Goal: Information Seeking & Learning: Check status

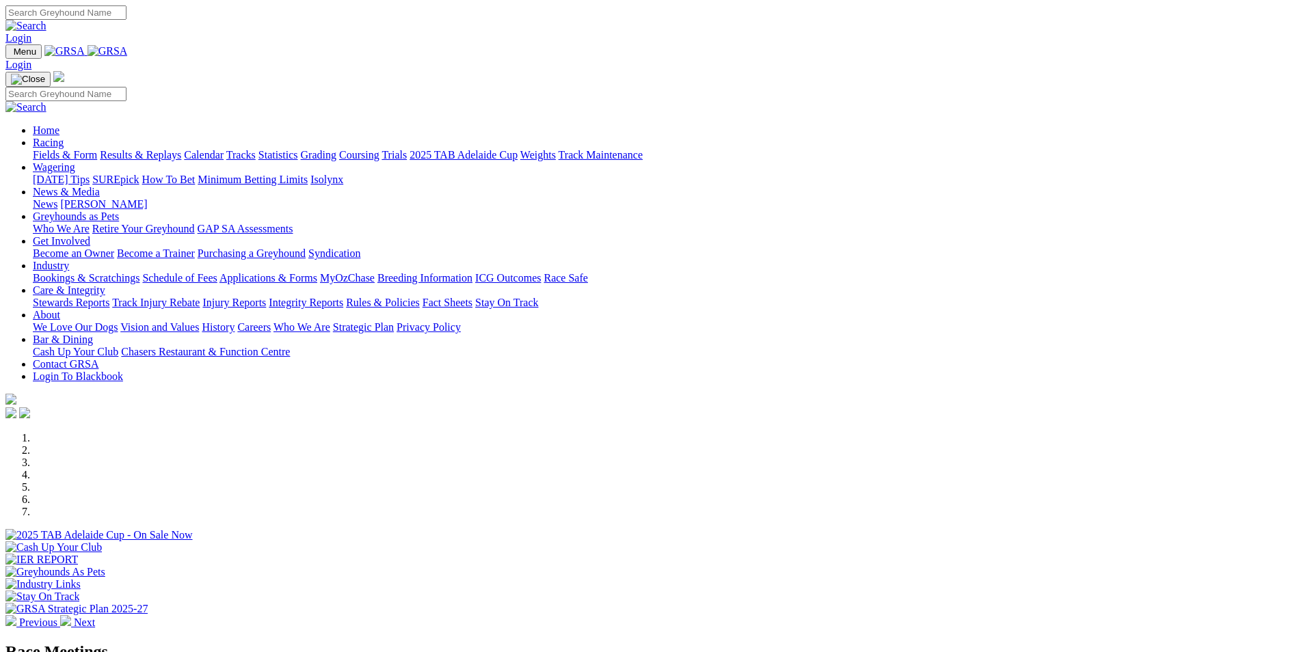
scroll to position [410, 0]
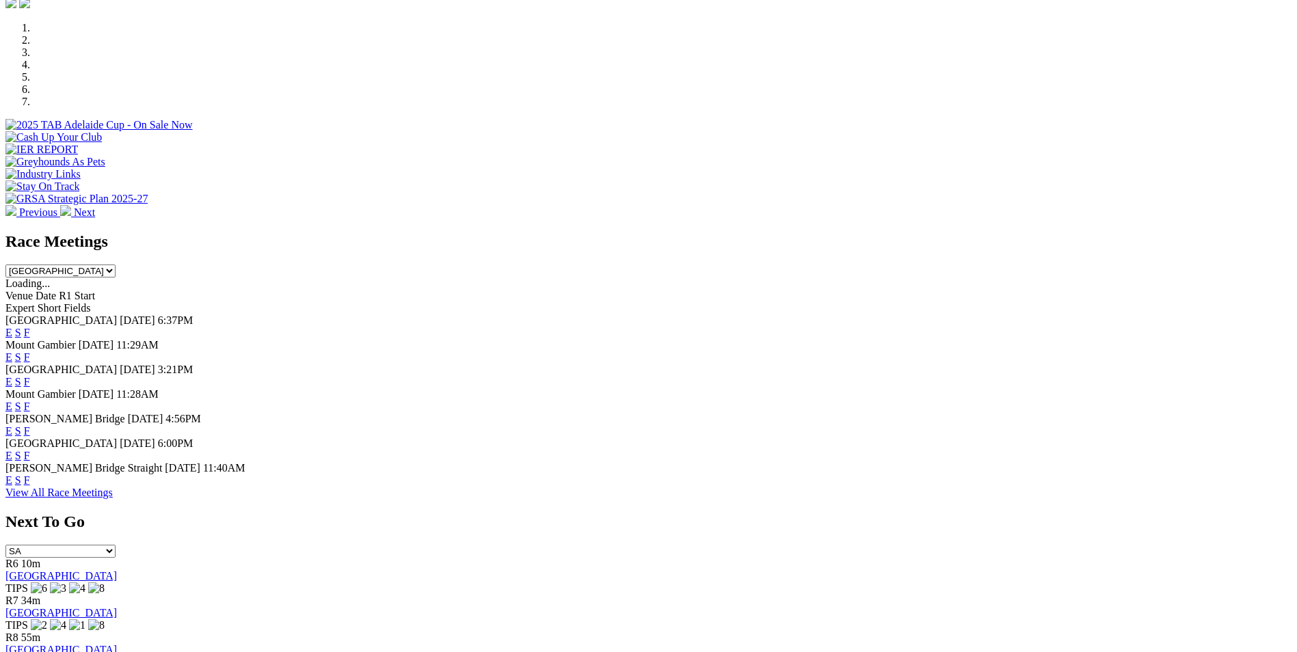
click at [30, 401] on link "F" at bounding box center [27, 407] width 6 height 12
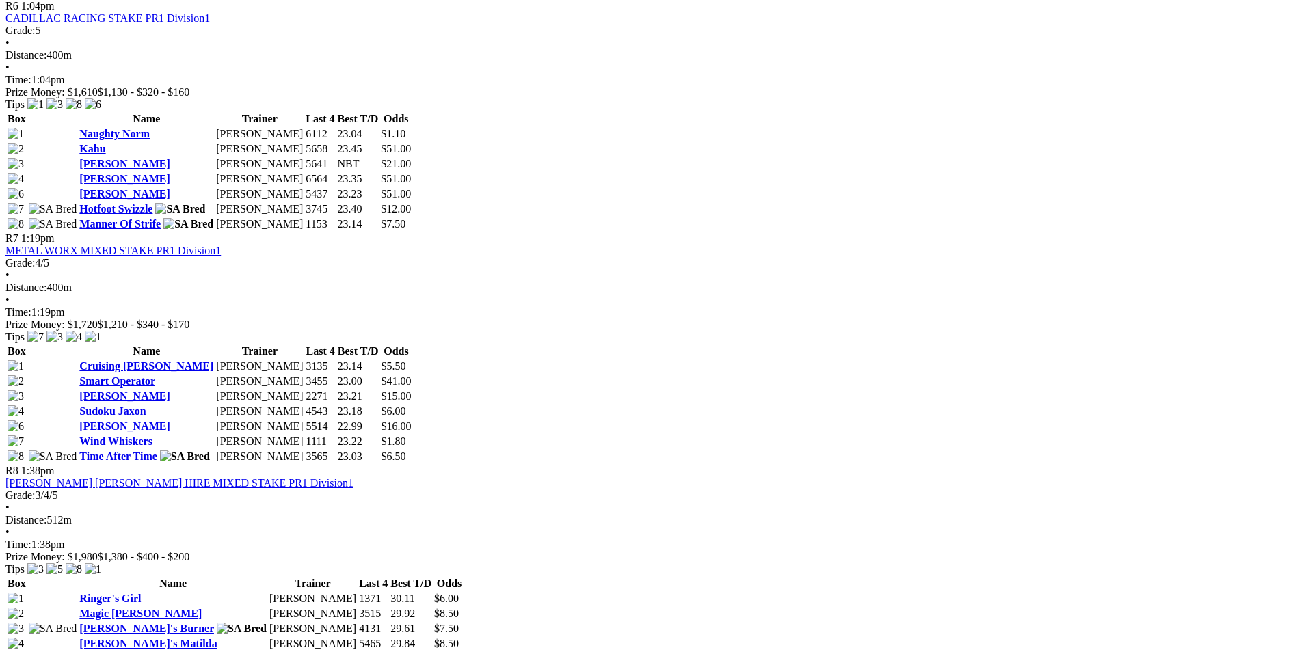
scroll to position [1845, 0]
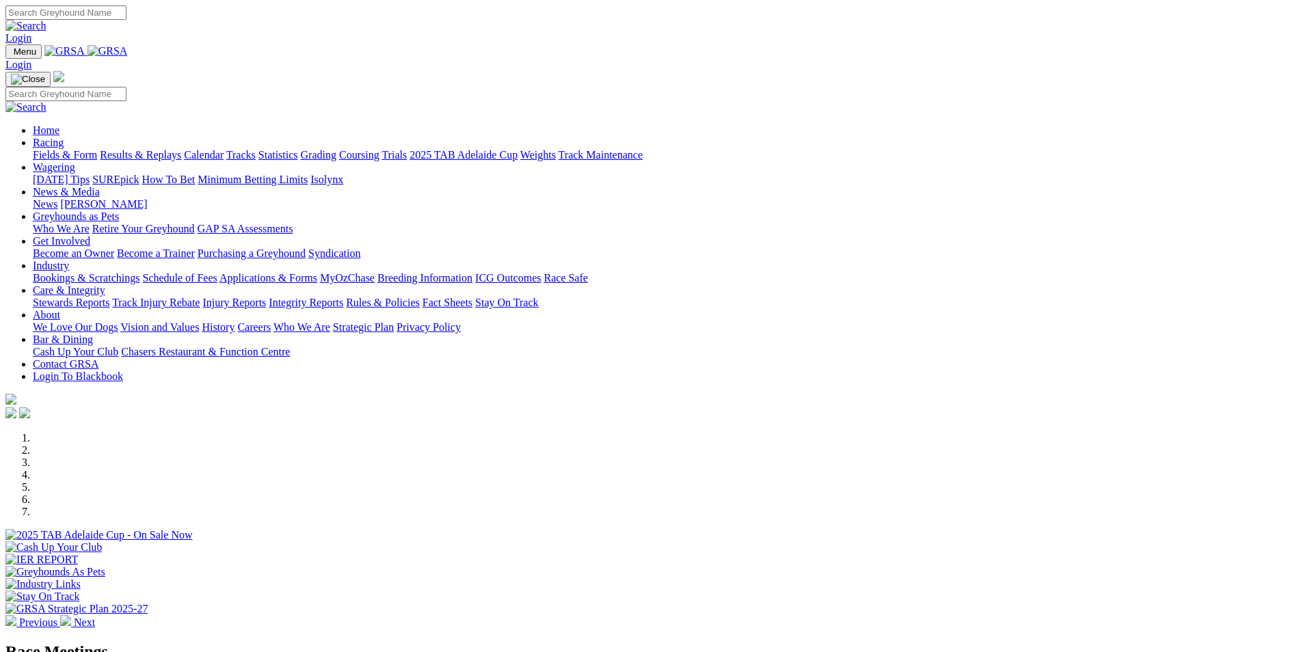
click at [64, 137] on link "Racing" at bounding box center [48, 143] width 31 height 12
click at [181, 149] on link "Results & Replays" at bounding box center [140, 155] width 81 height 12
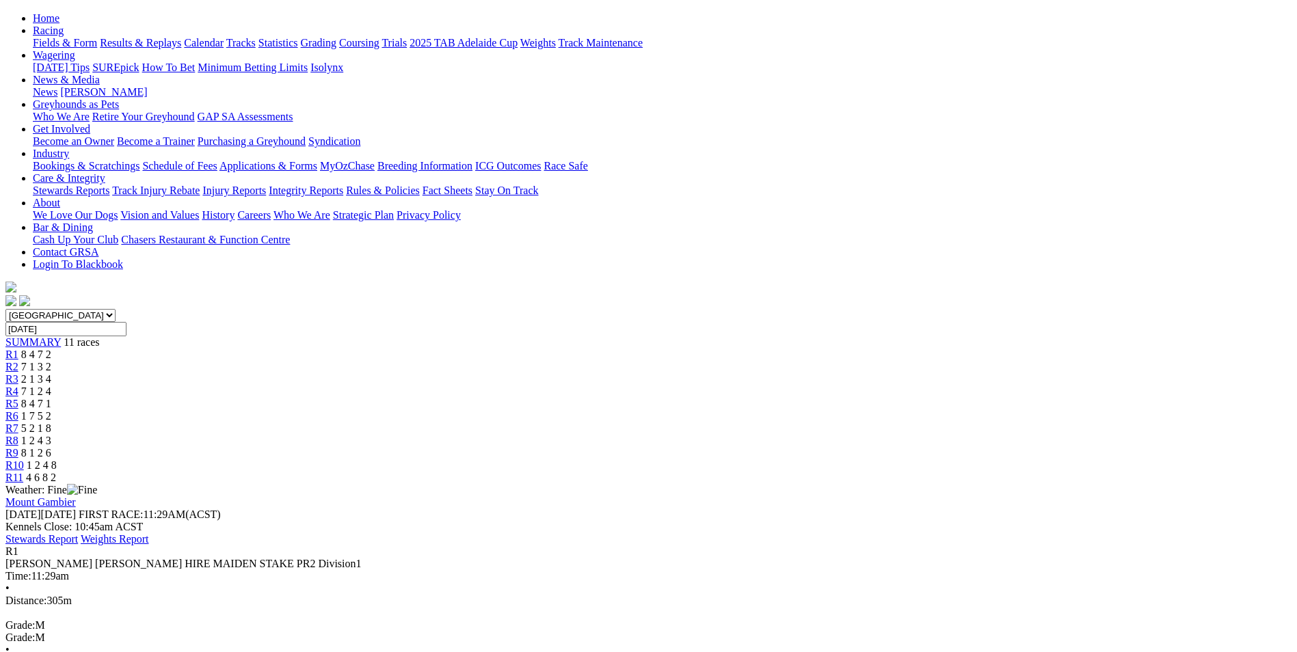
scroll to position [205, 0]
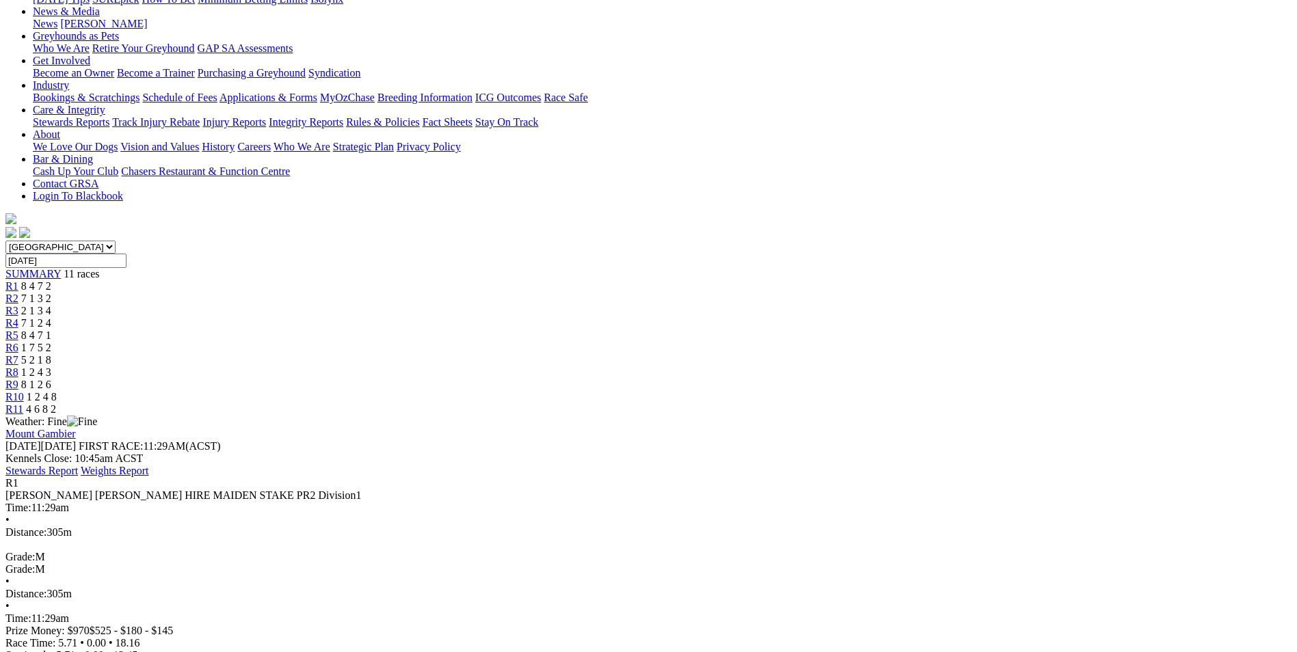
click at [18, 293] on span "R2" at bounding box center [11, 299] width 13 height 12
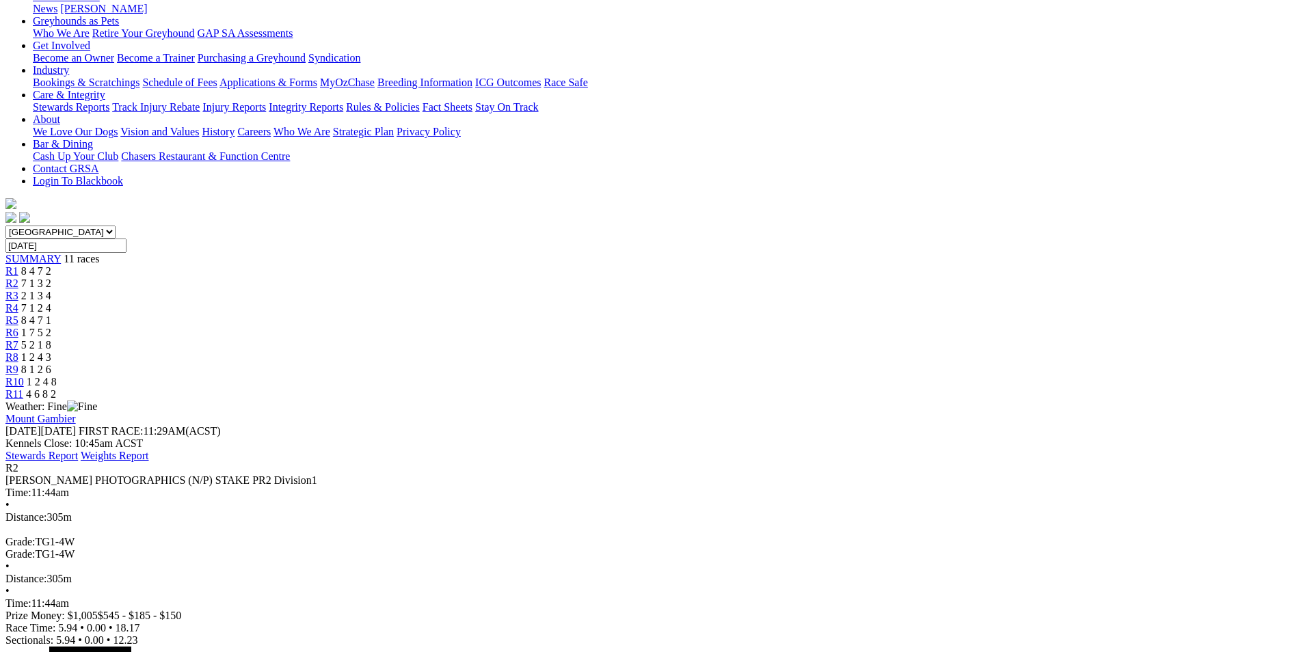
scroll to position [205, 0]
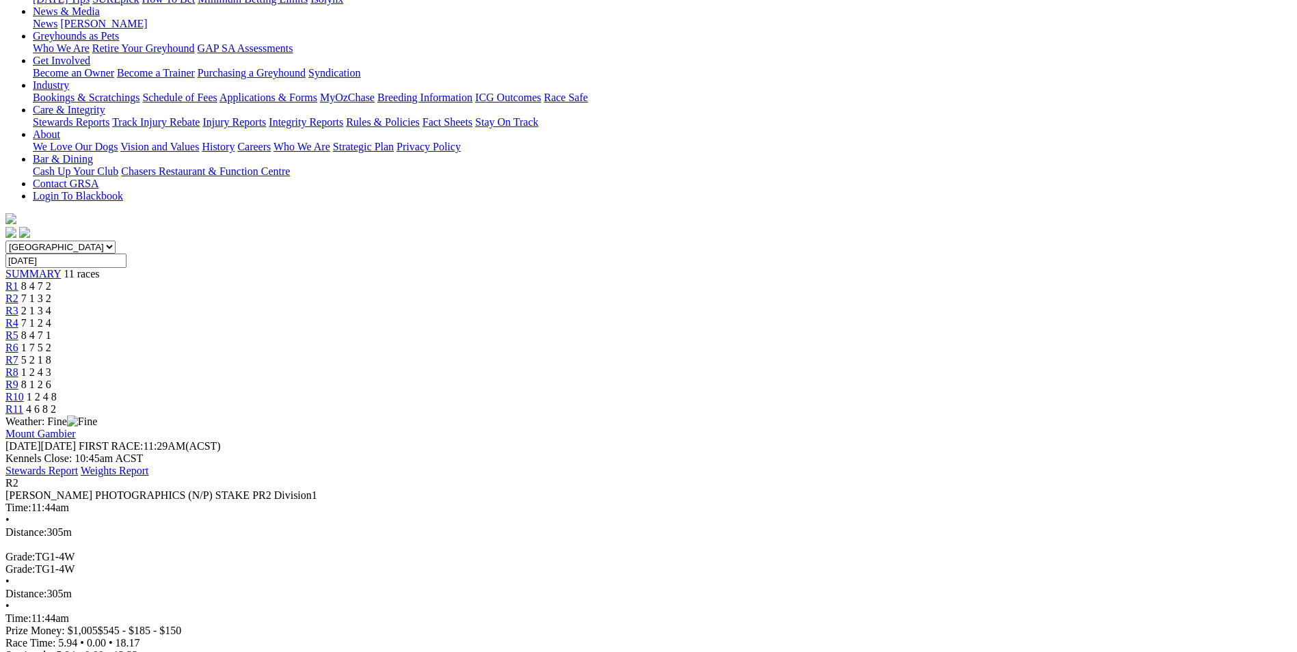
click at [18, 305] on link "R3" at bounding box center [11, 311] width 13 height 12
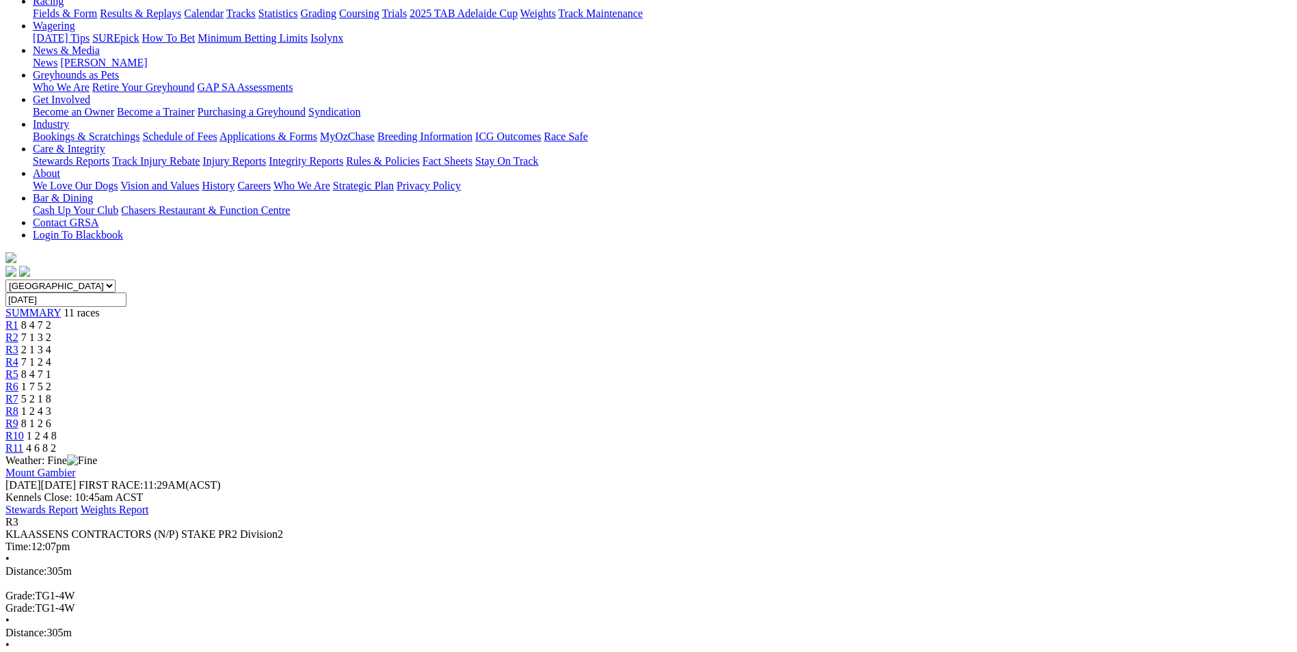
scroll to position [137, 0]
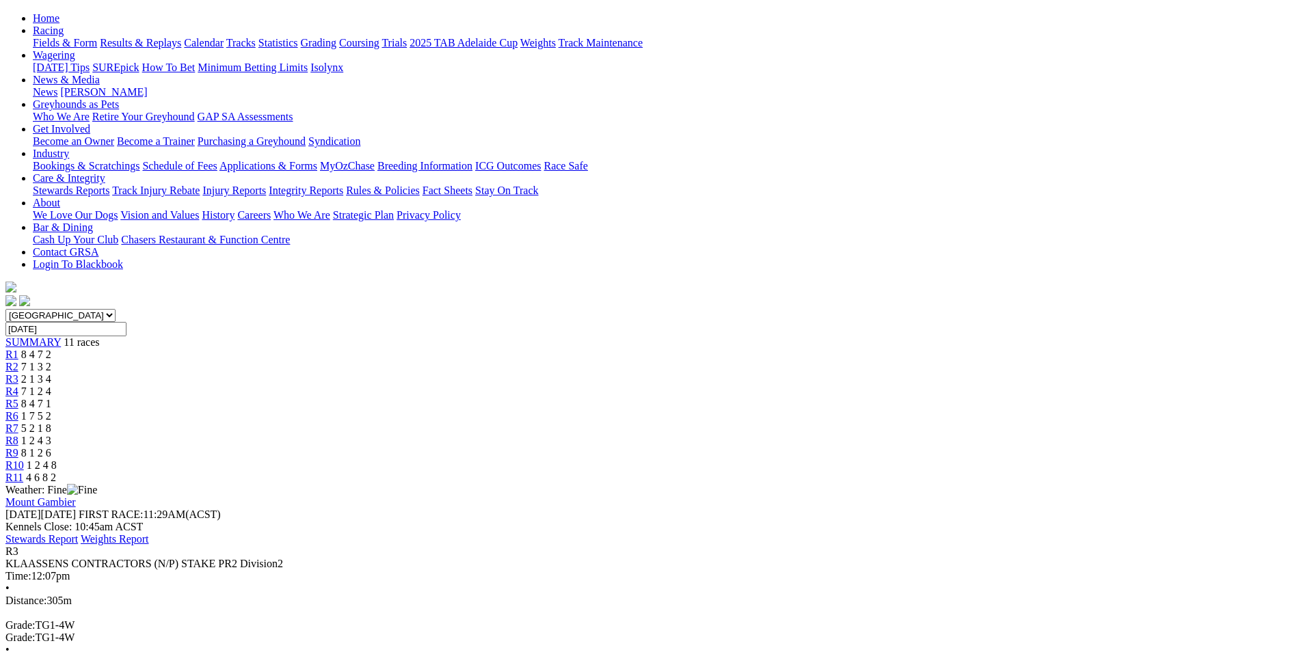
click at [18, 385] on span "R4" at bounding box center [11, 391] width 13 height 12
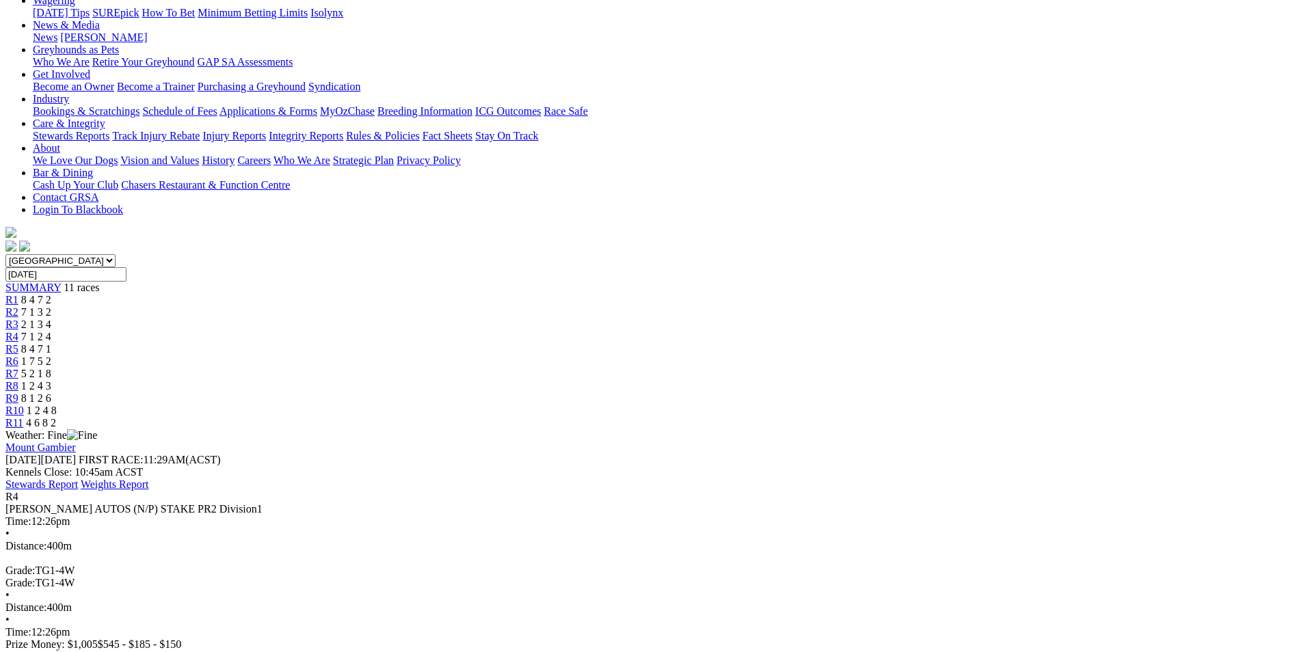
scroll to position [205, 0]
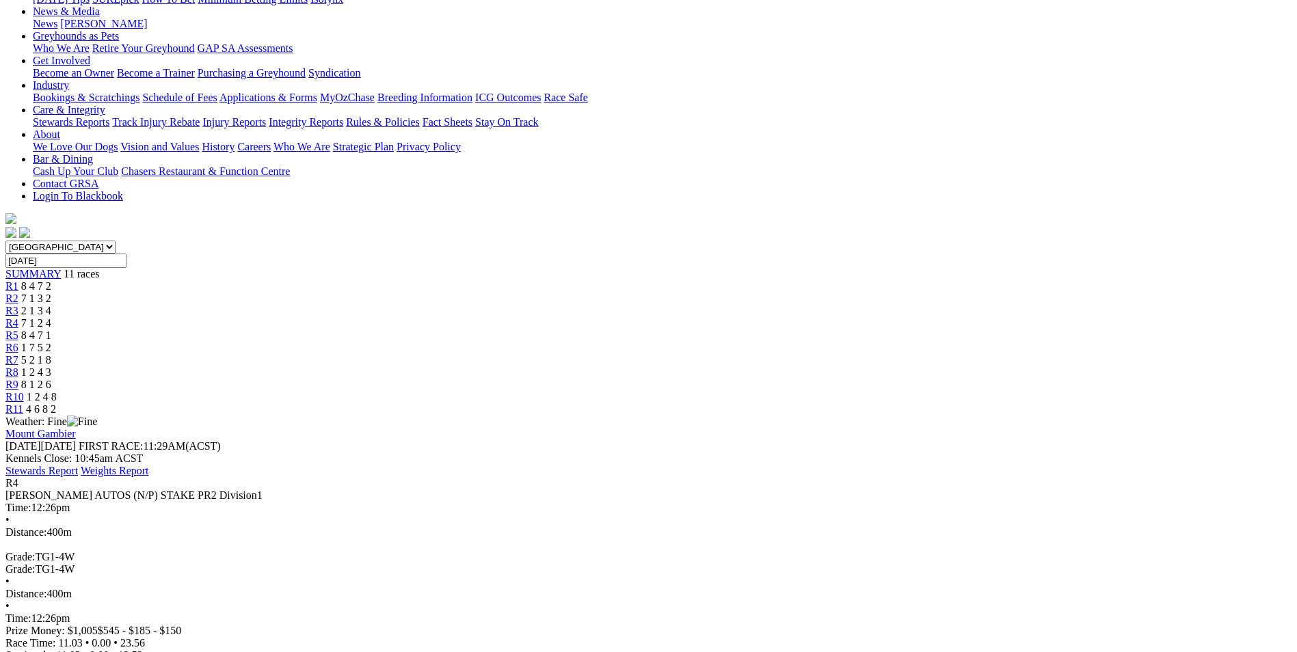
click at [18, 329] on span "R5" at bounding box center [11, 335] width 13 height 12
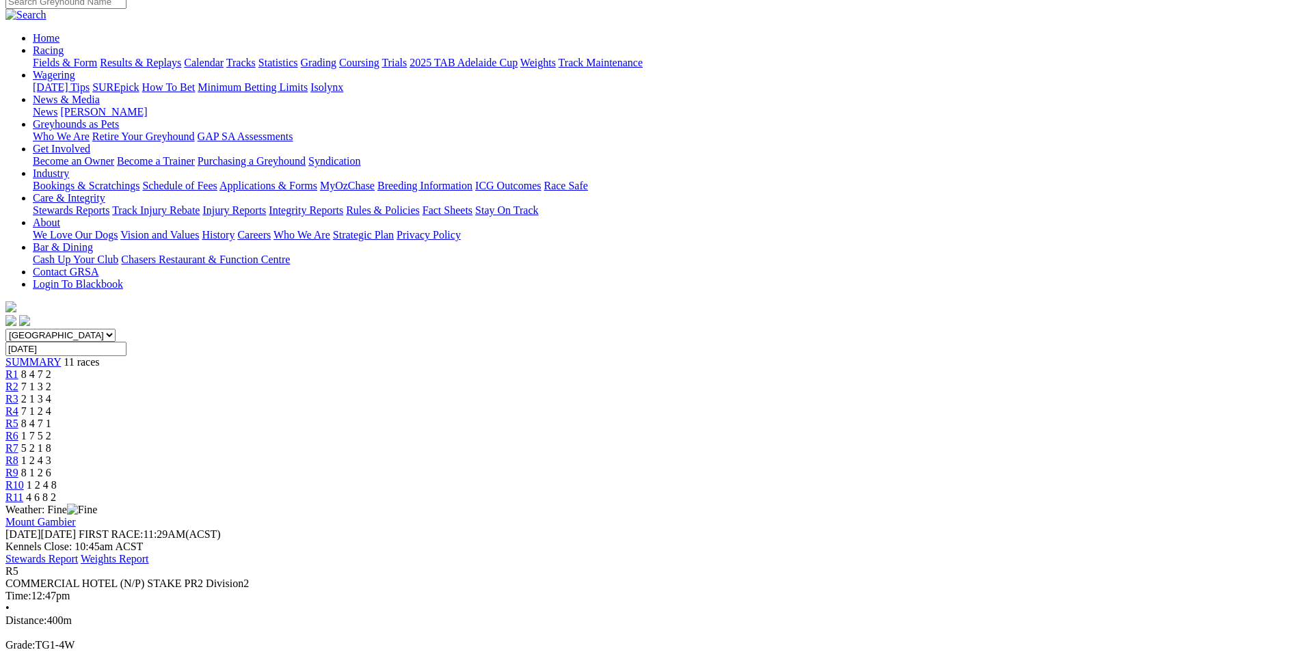
scroll to position [137, 0]
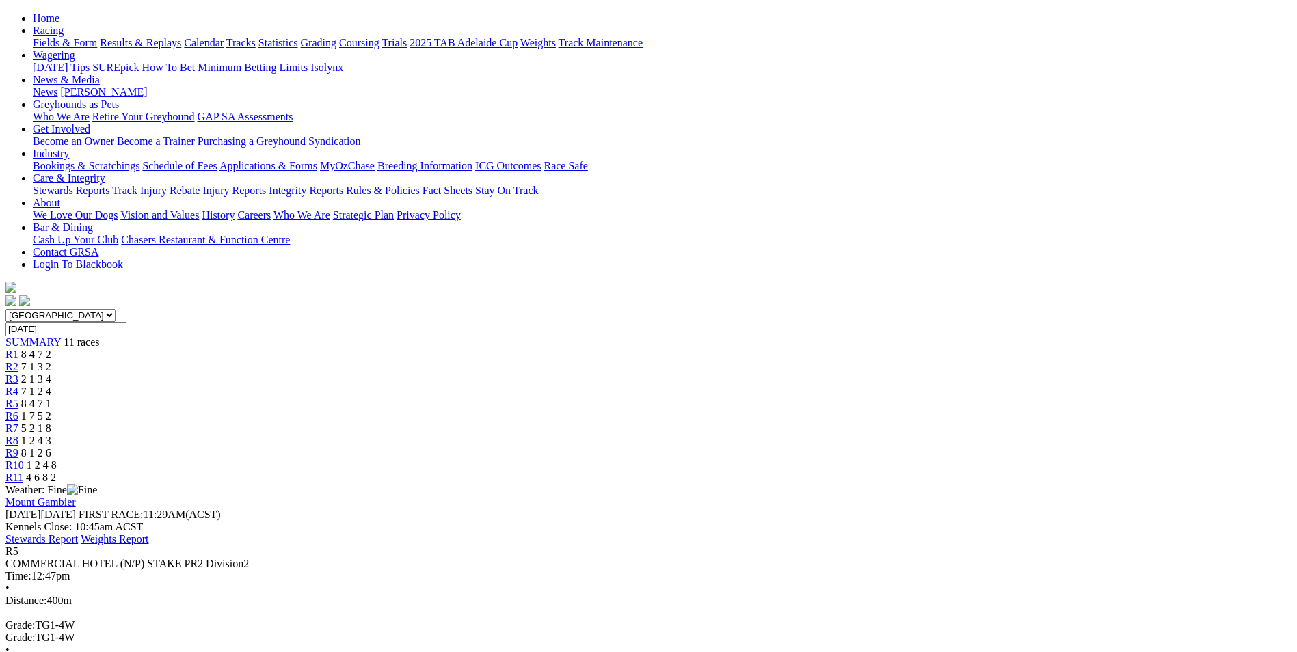
click at [701, 410] on div "R6 1 7 5 2" at bounding box center [648, 416] width 1286 height 12
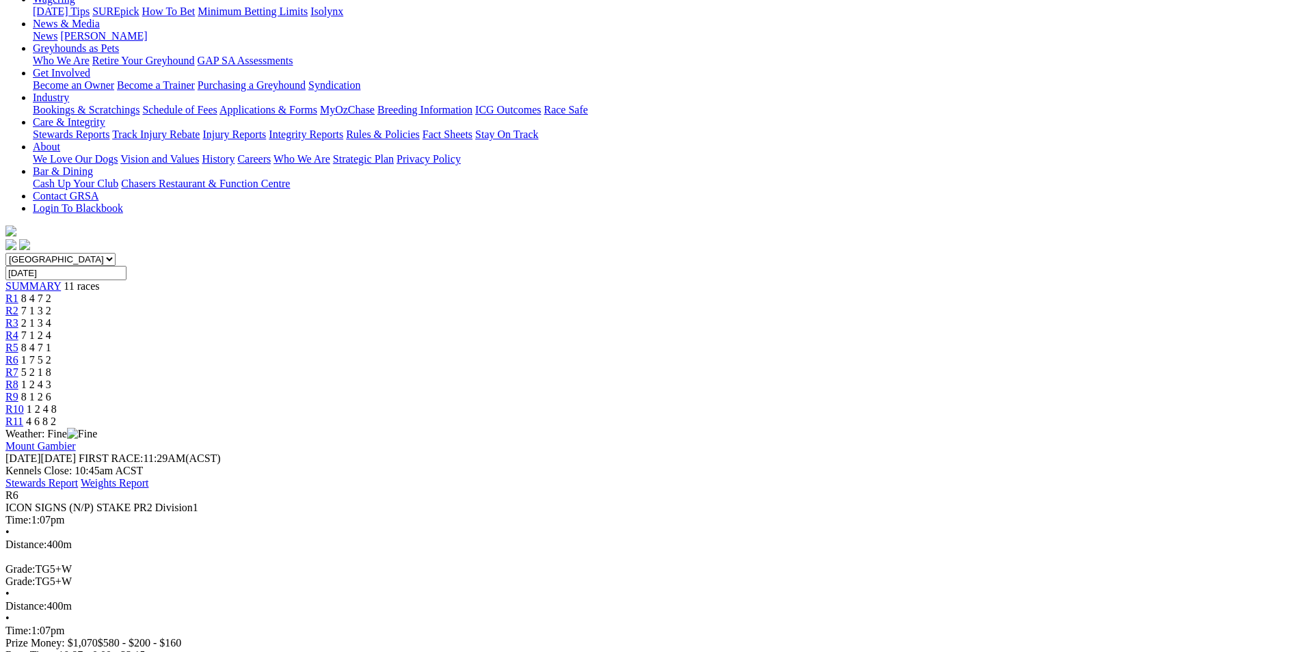
scroll to position [205, 0]
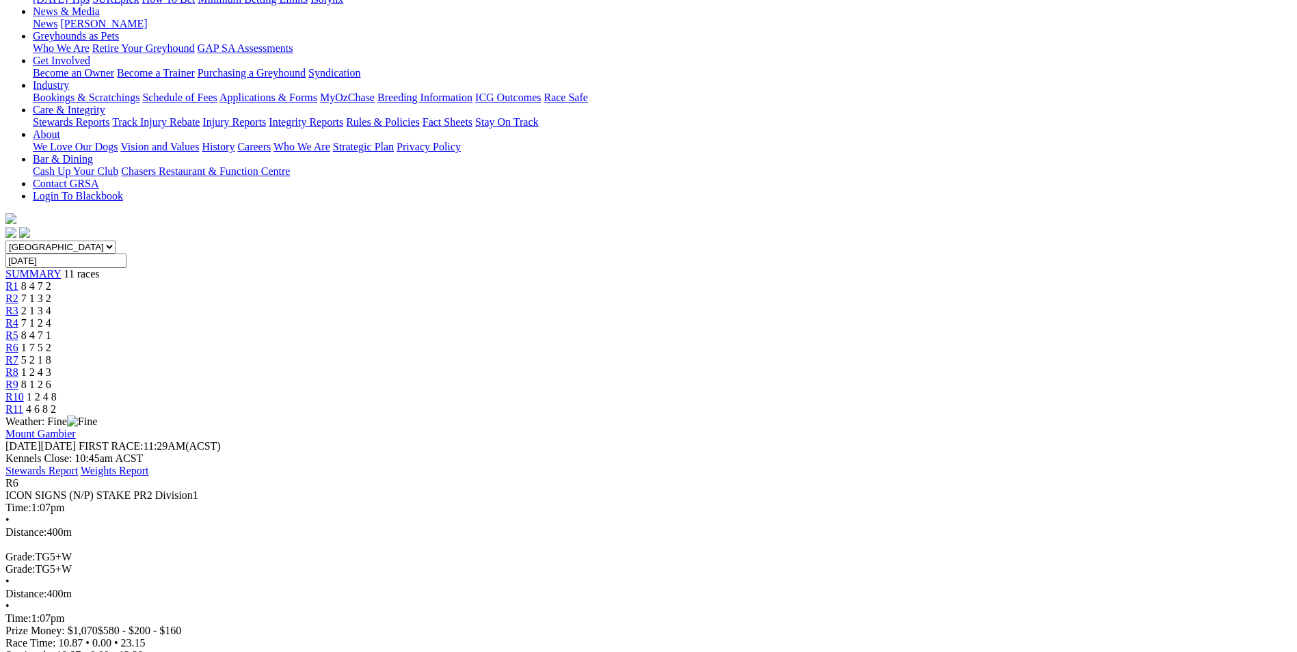
click at [761, 354] on div "R7 5 2 1 8" at bounding box center [648, 360] width 1286 height 12
click at [18, 366] on span "R8" at bounding box center [11, 372] width 13 height 12
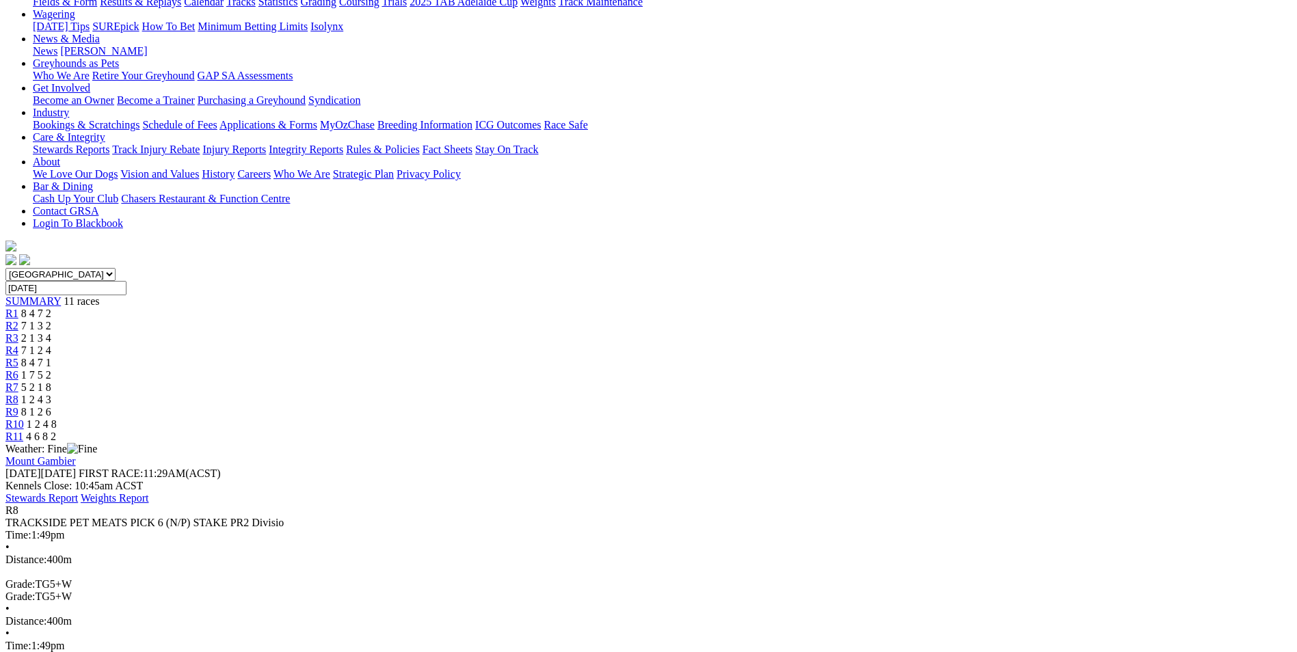
scroll to position [205, 0]
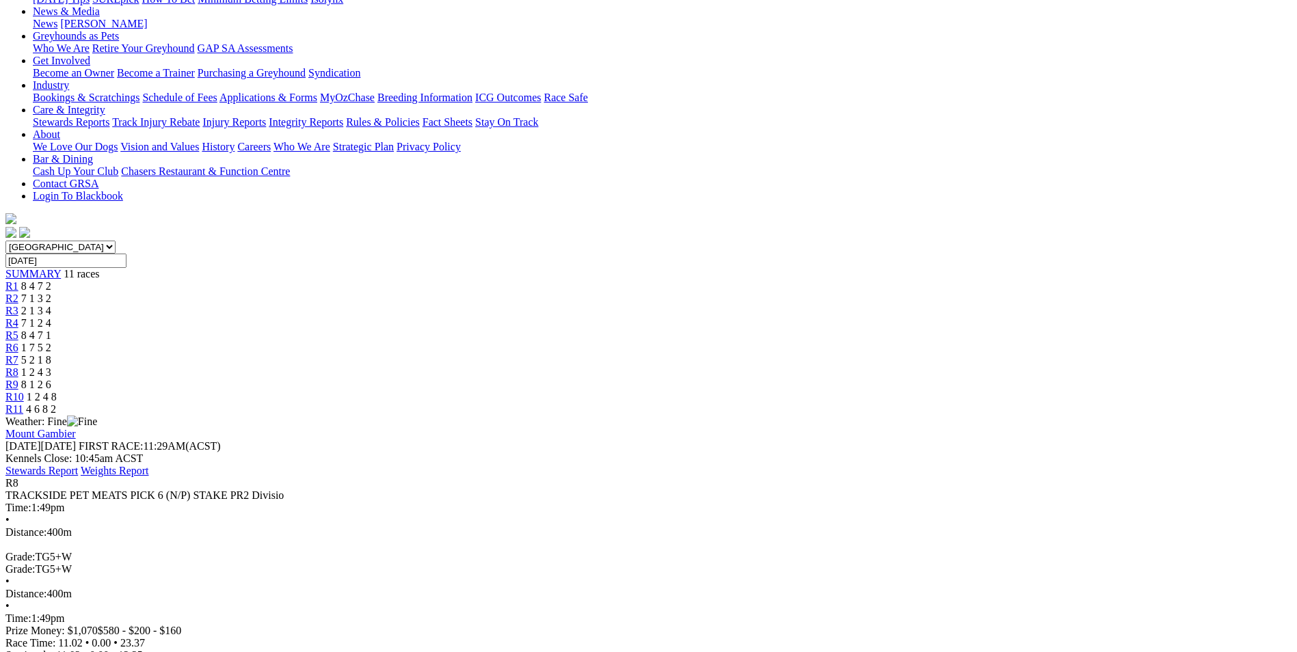
click at [18, 379] on span "R9" at bounding box center [11, 385] width 13 height 12
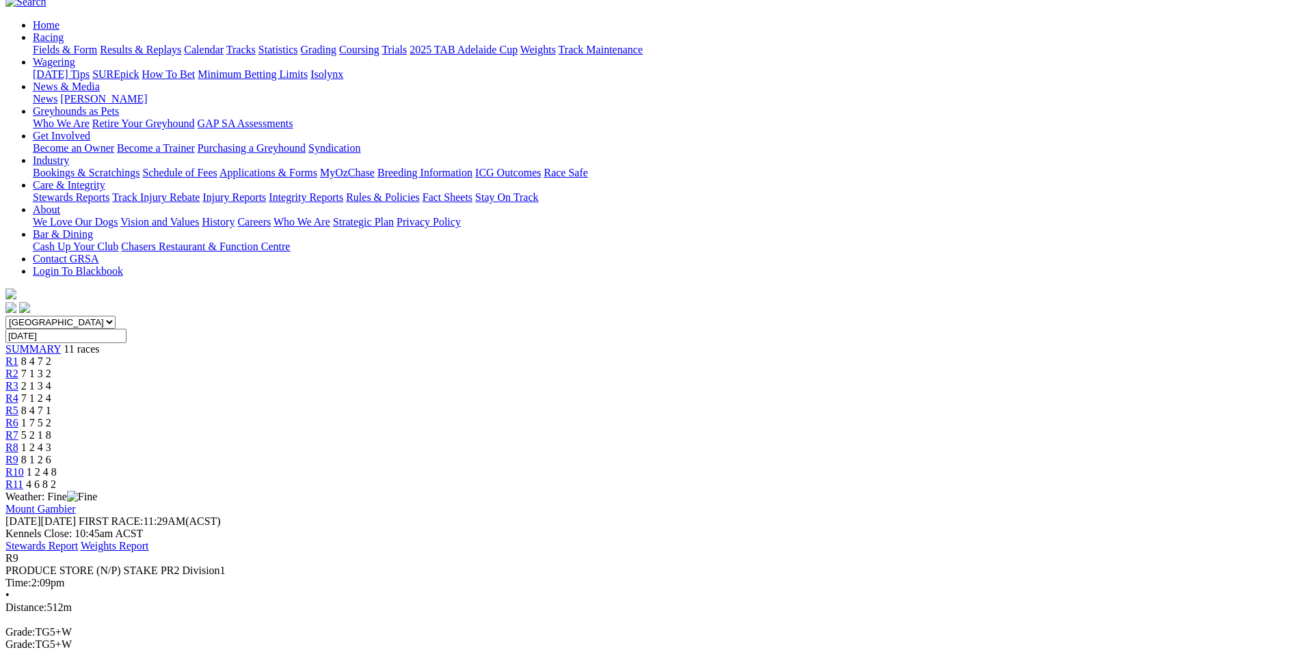
scroll to position [137, 0]
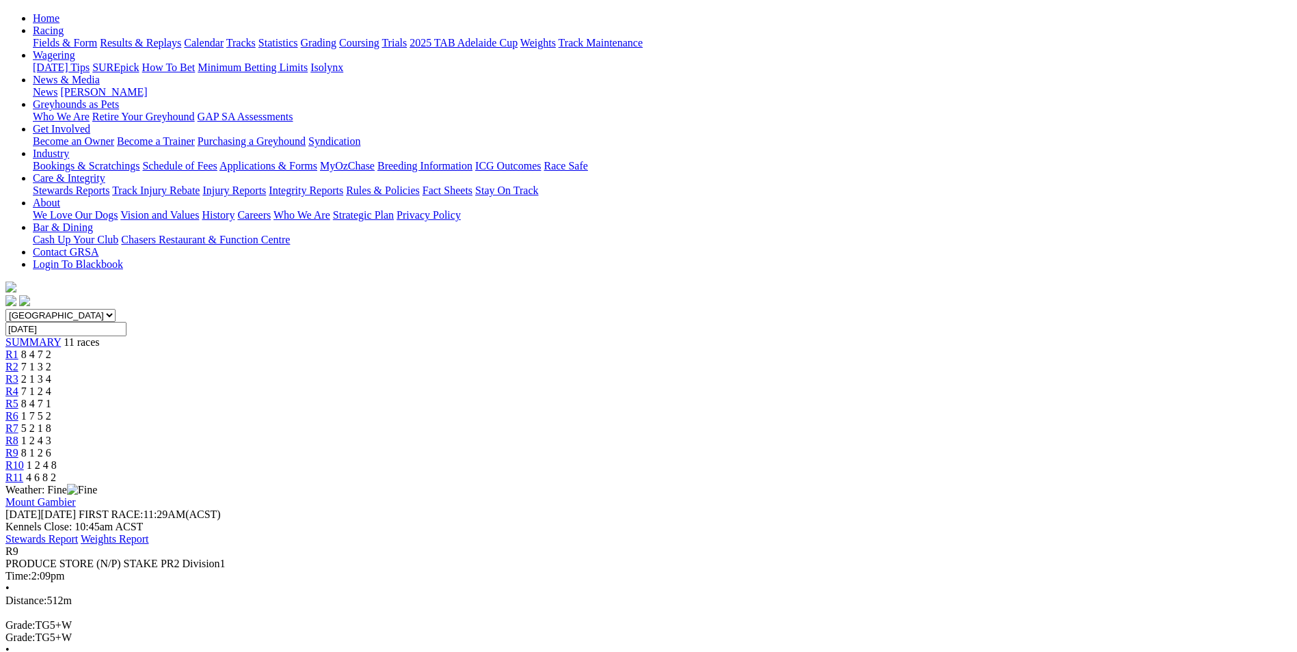
click at [24, 459] on span "R10" at bounding box center [14, 465] width 18 height 12
click at [23, 472] on link "R11" at bounding box center [14, 478] width 18 height 12
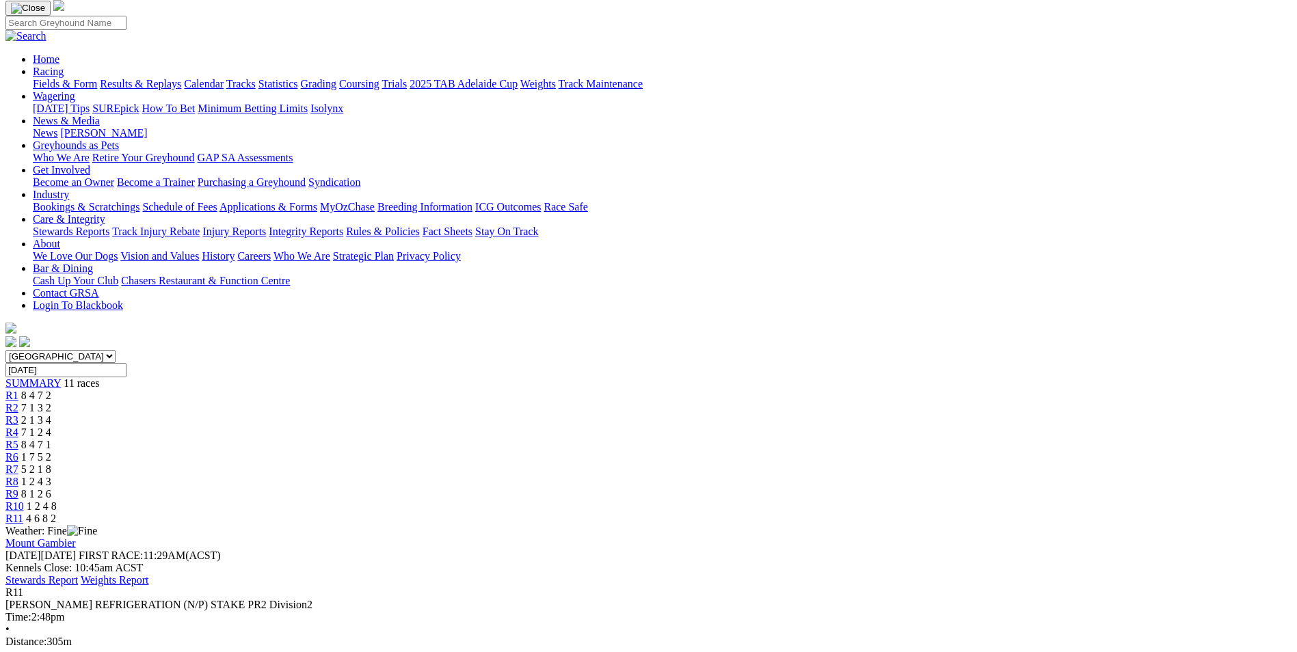
scroll to position [205, 0]
